Goal: Task Accomplishment & Management: Complete application form

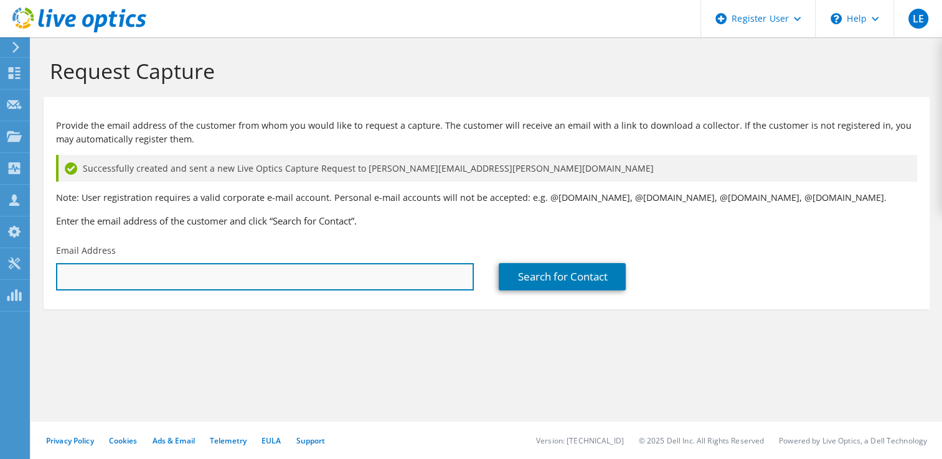
click at [147, 267] on input "text" at bounding box center [265, 276] width 418 height 27
type input "[EMAIL_ADDRESS][DOMAIN_NAME]"
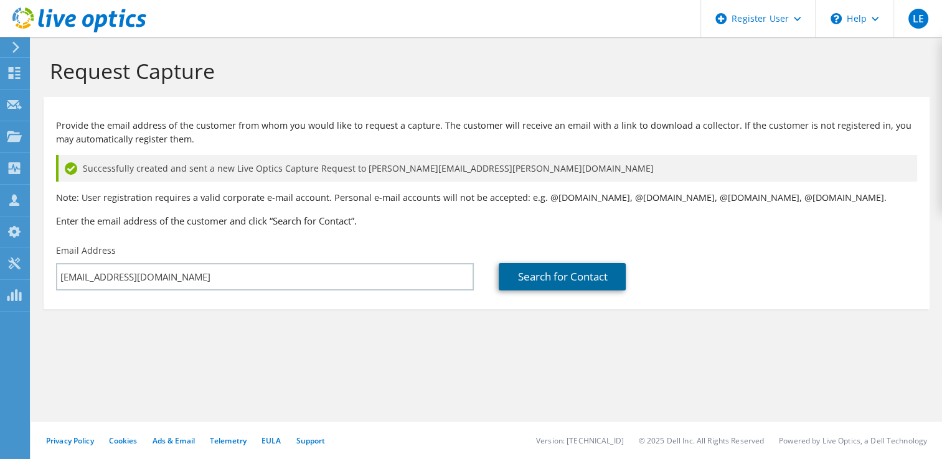
click at [564, 278] on link "Search for Contact" at bounding box center [561, 276] width 127 height 27
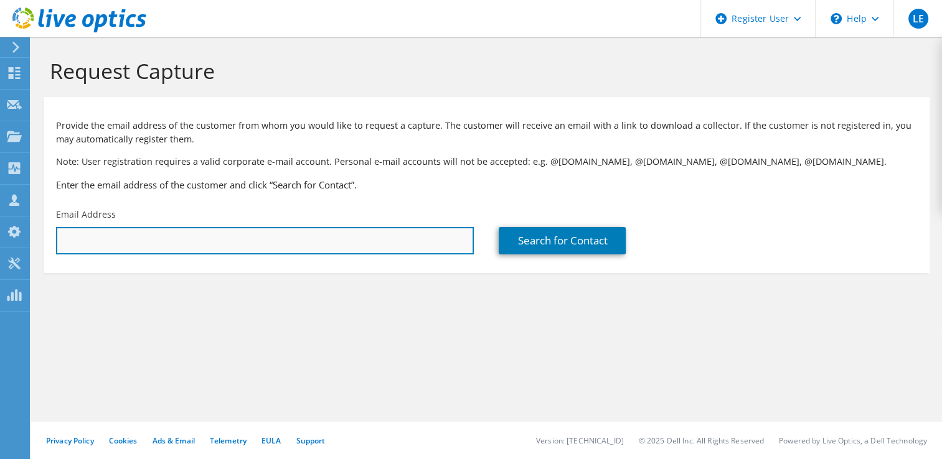
click at [339, 248] on input "text" at bounding box center [265, 240] width 418 height 27
type input "landi.elezi@dell.com"
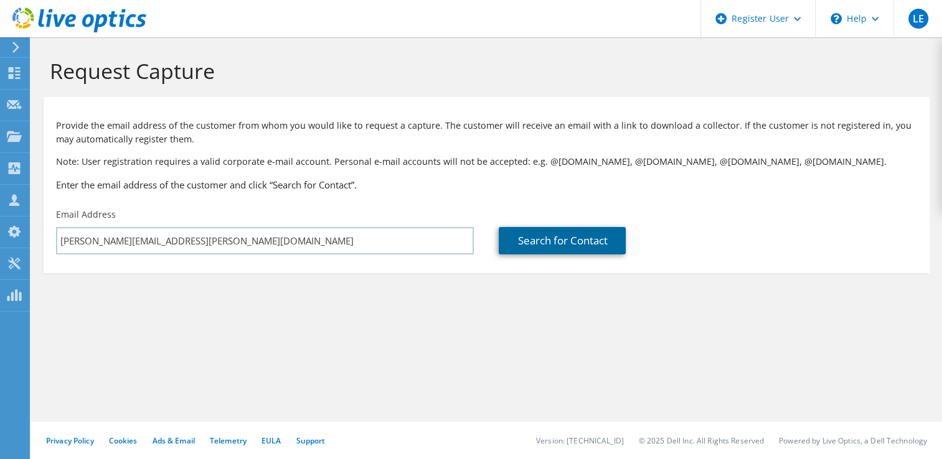
click at [544, 245] on link "Search for Contact" at bounding box center [561, 240] width 127 height 27
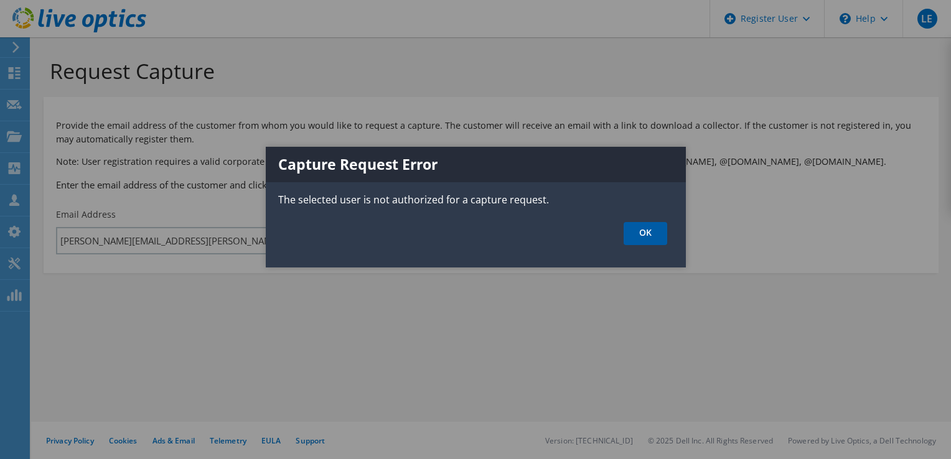
click at [650, 235] on link "OK" at bounding box center [646, 233] width 44 height 23
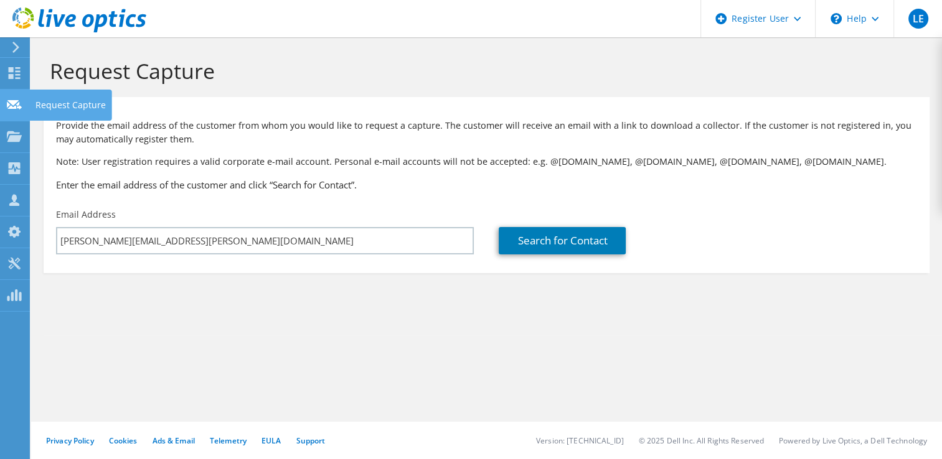
click at [9, 99] on icon at bounding box center [14, 105] width 15 height 12
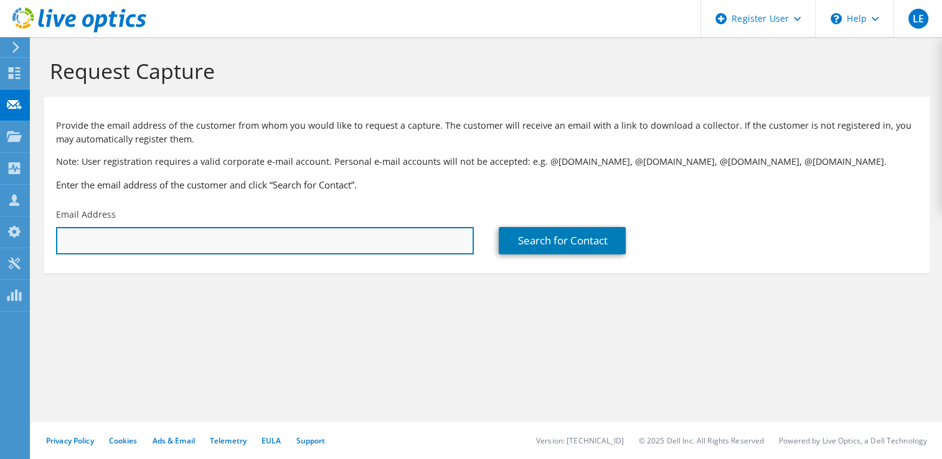
click at [86, 235] on input "text" at bounding box center [265, 240] width 418 height 27
type input "[EMAIL_ADDRESS][DOMAIN_NAME]"
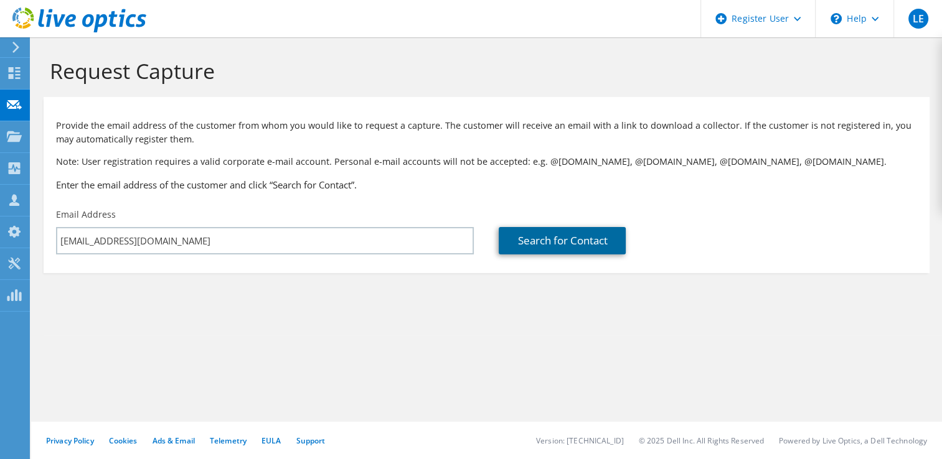
click at [559, 237] on link "Search for Contact" at bounding box center [561, 240] width 127 height 27
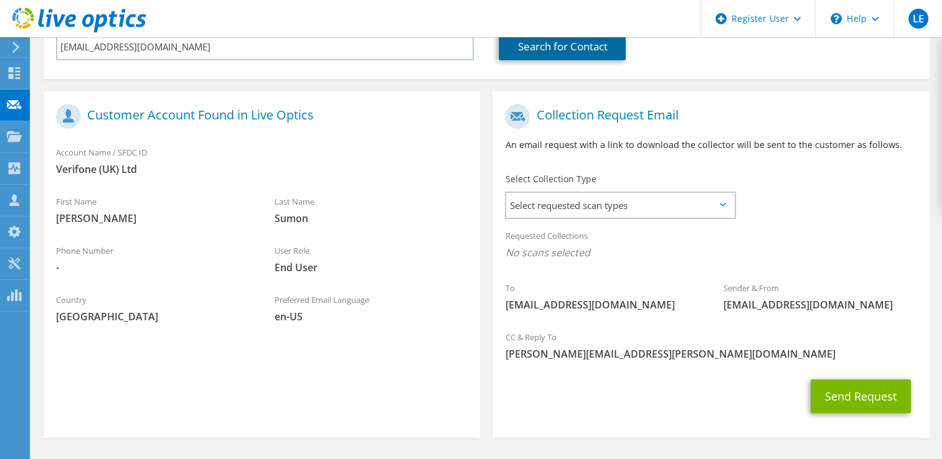
scroll to position [195, 0]
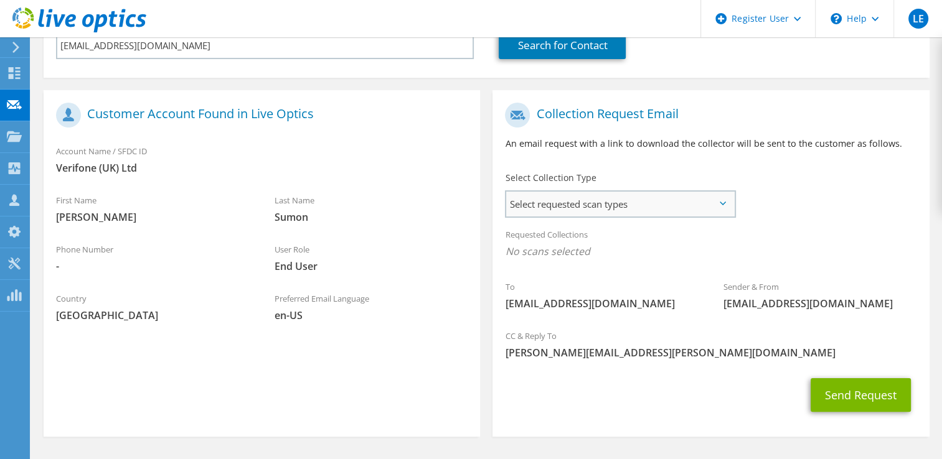
click at [726, 199] on span "Select requested scan types" at bounding box center [619, 204] width 227 height 25
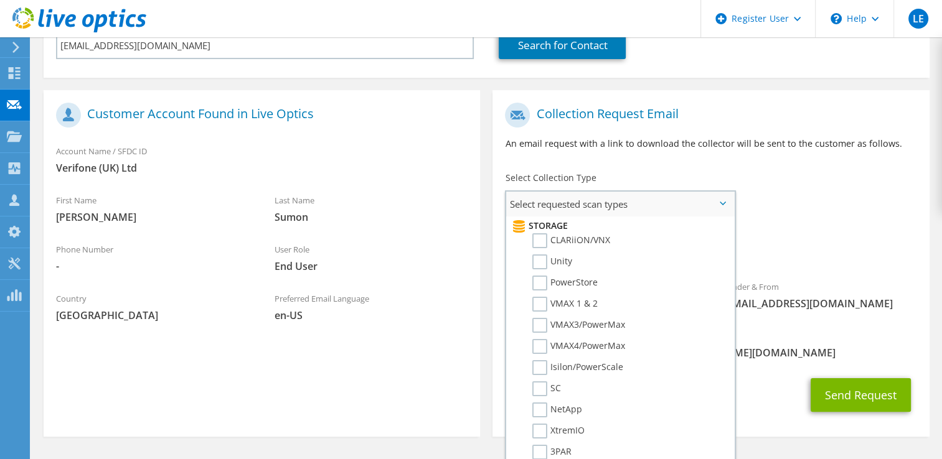
scroll to position [224, 0]
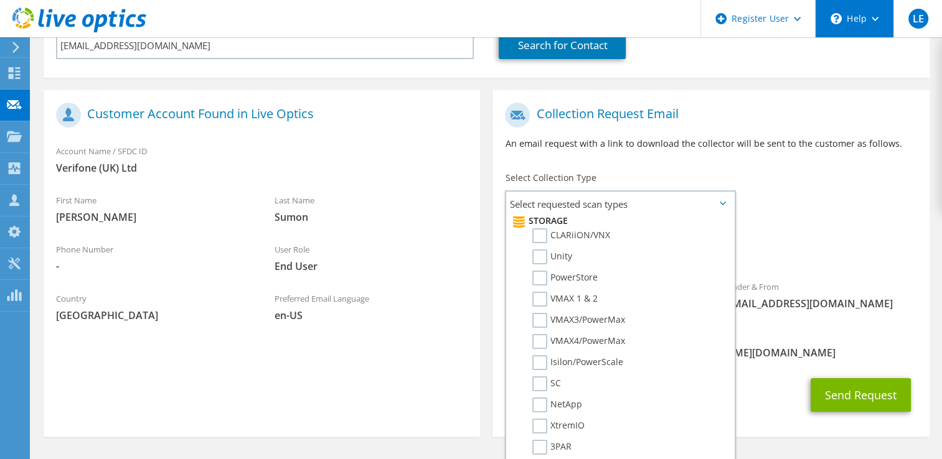
click at [874, 19] on use at bounding box center [874, 19] width 7 height 4
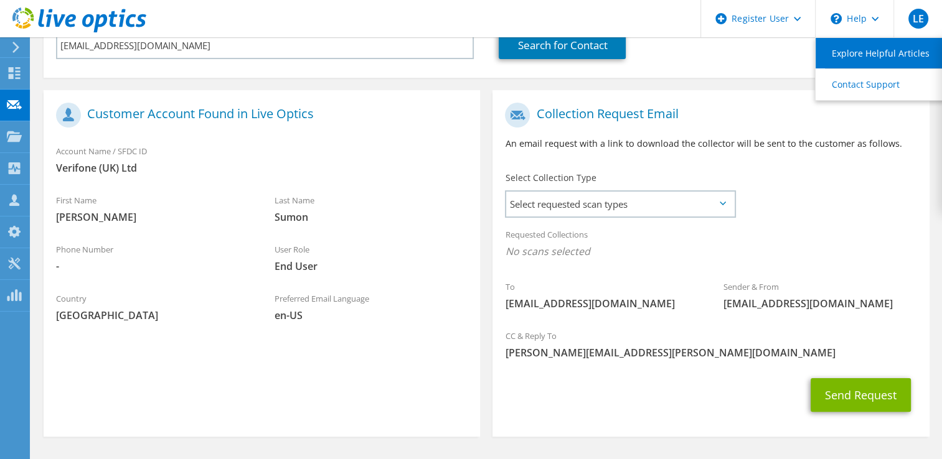
click at [861, 54] on link "Explore Helpful Articles" at bounding box center [884, 53] width 139 height 30
